Goal: Navigation & Orientation: Find specific page/section

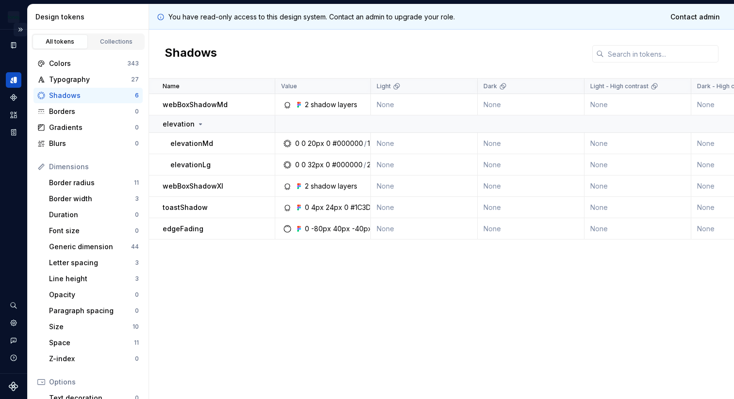
click at [16, 27] on button "Expand sidebar" at bounding box center [21, 30] width 14 height 14
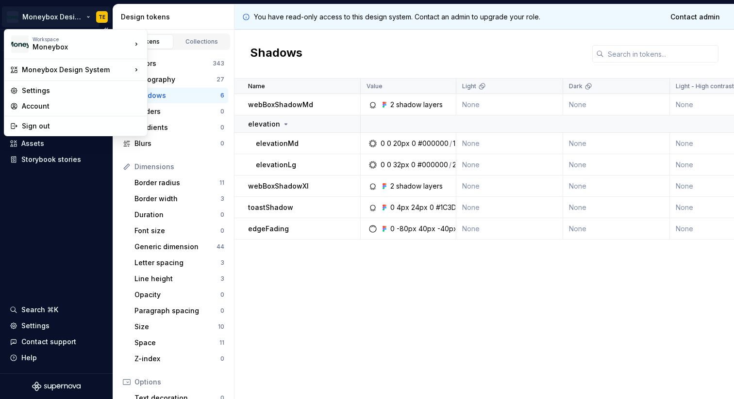
click at [59, 19] on html "Moneybox Design System TE Version Current draft Documentation Design system dat…" at bounding box center [367, 199] width 734 height 399
click at [59, 44] on div "Moneybox" at bounding box center [74, 47] width 83 height 10
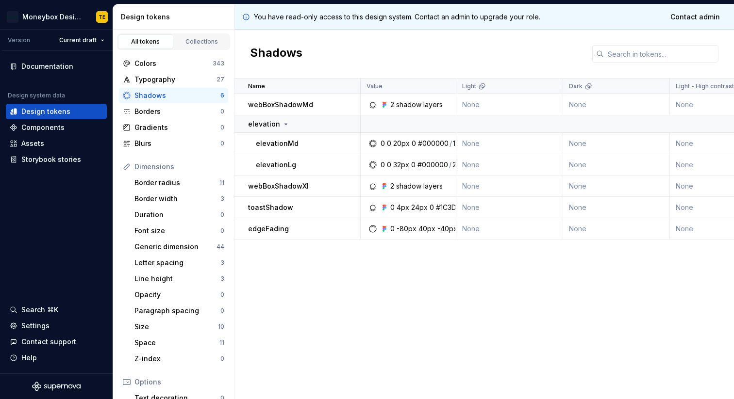
click at [47, 200] on html "Moneybox Design System TE Version Current draft Documentation Design system dat…" at bounding box center [367, 199] width 734 height 399
click at [46, 389] on icon "Supernova Logo" at bounding box center [56, 387] width 49 height 10
click at [425, 19] on p "You have read-only access to this design system. Contact an admin to upgrade yo…" at bounding box center [397, 17] width 286 height 10
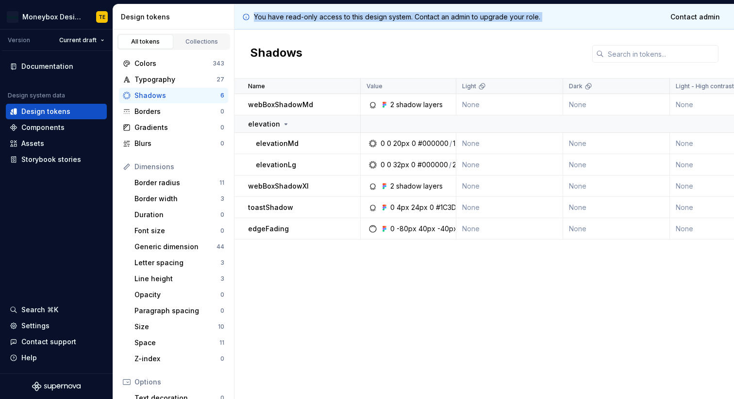
click at [425, 19] on p "You have read-only access to this design system. Contact an admin to upgrade yo…" at bounding box center [397, 17] width 286 height 10
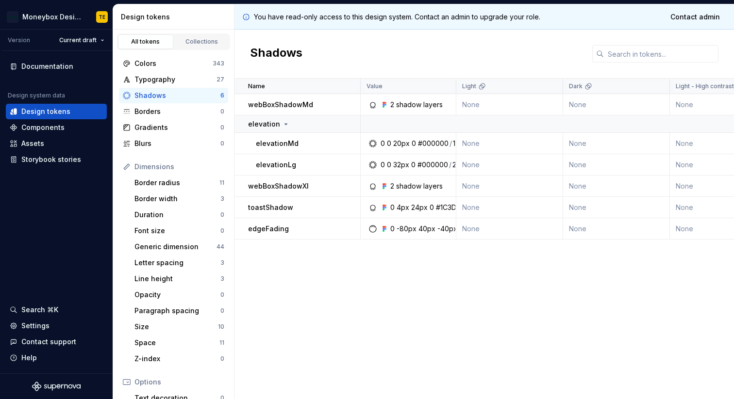
click at [480, 18] on p "You have read-only access to this design system. Contact an admin to upgrade yo…" at bounding box center [397, 17] width 286 height 10
